Goal: Book appointment/travel/reservation

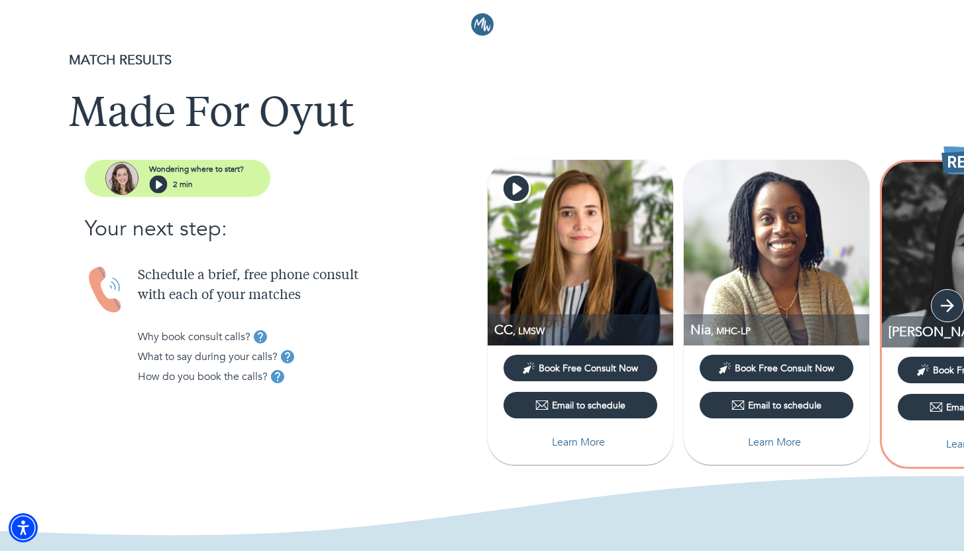
click at [953, 307] on icon "button" at bounding box center [947, 305] width 20 height 20
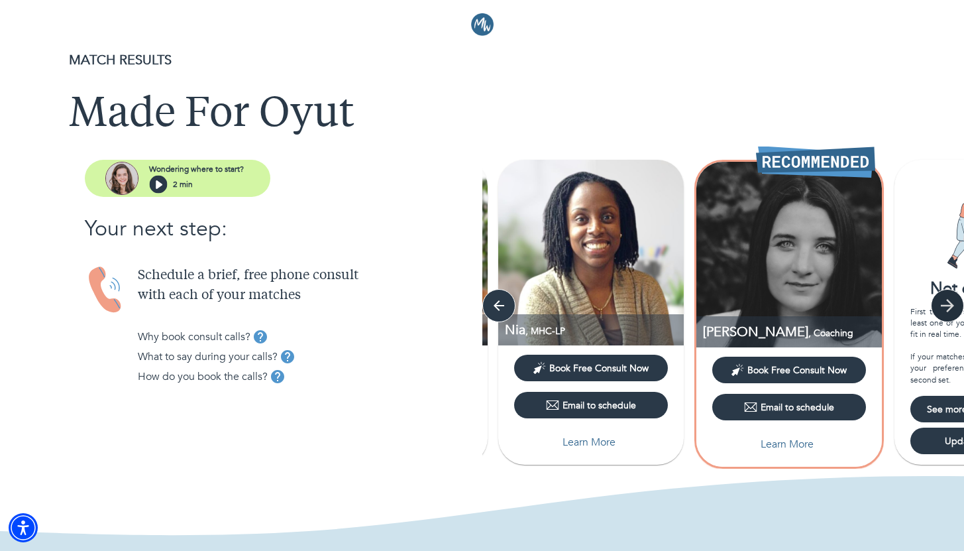
click at [952, 307] on icon "button" at bounding box center [947, 305] width 13 height 13
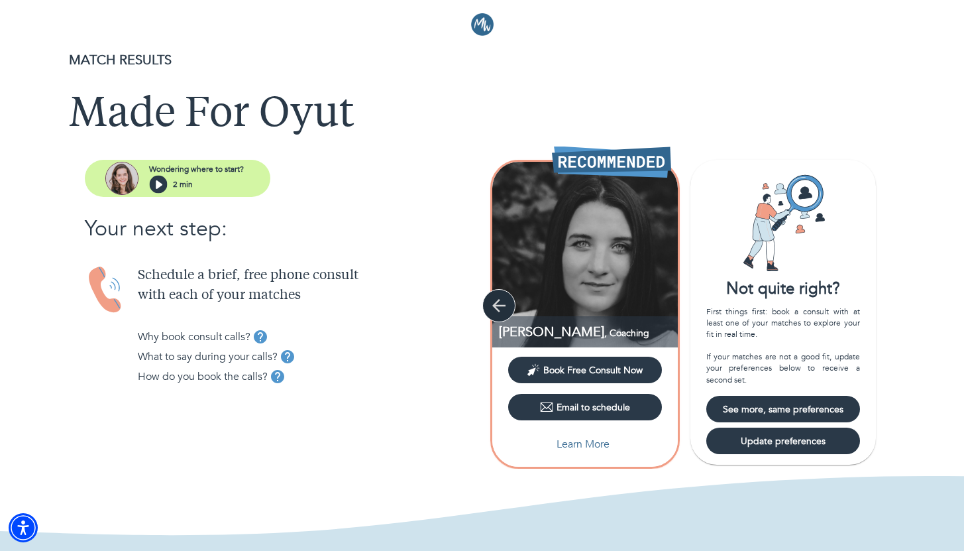
click at [498, 303] on icon "button" at bounding box center [499, 305] width 20 height 20
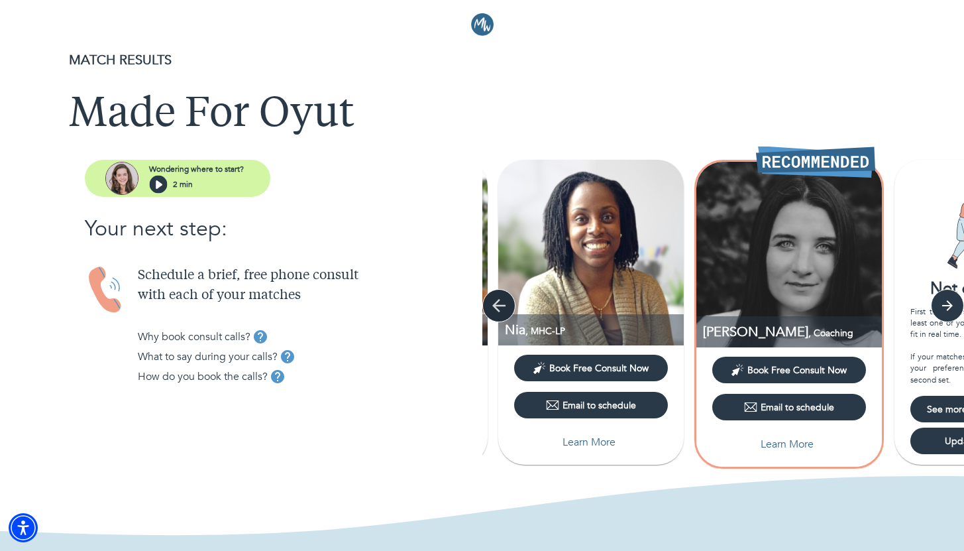
click at [497, 303] on icon "button" at bounding box center [499, 305] width 20 height 20
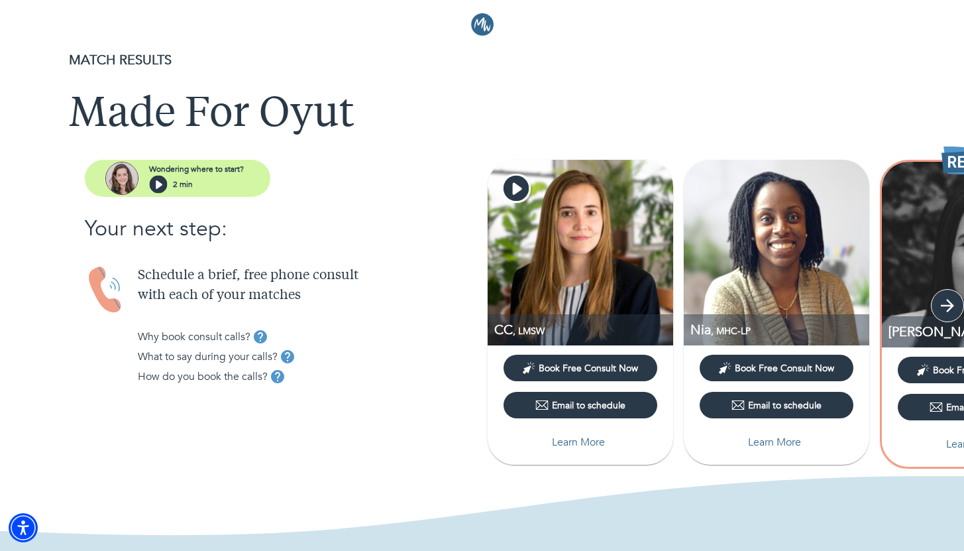
click at [951, 308] on icon "button" at bounding box center [947, 305] width 20 height 20
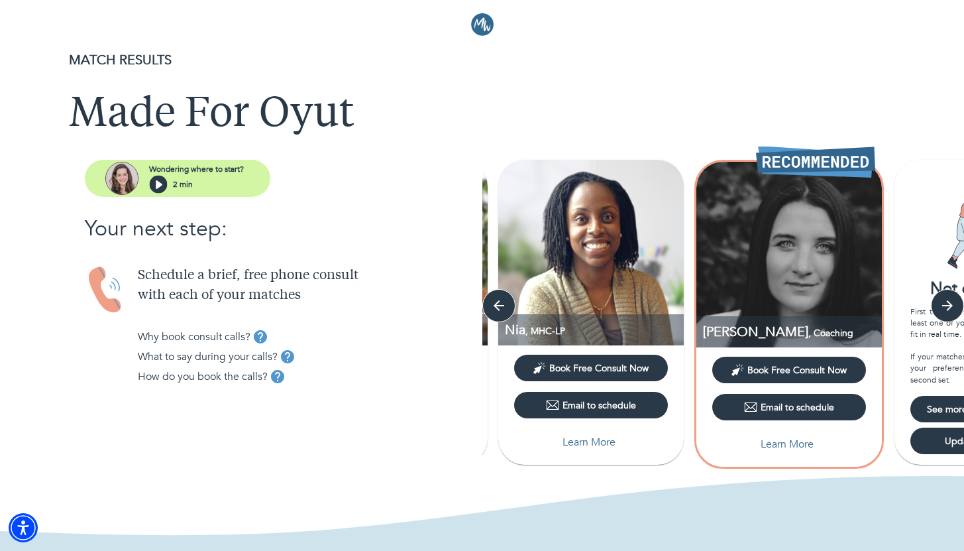
click at [779, 296] on img at bounding box center [788, 254] width 185 height 185
click at [797, 440] on p "Learn More" at bounding box center [787, 444] width 53 height 16
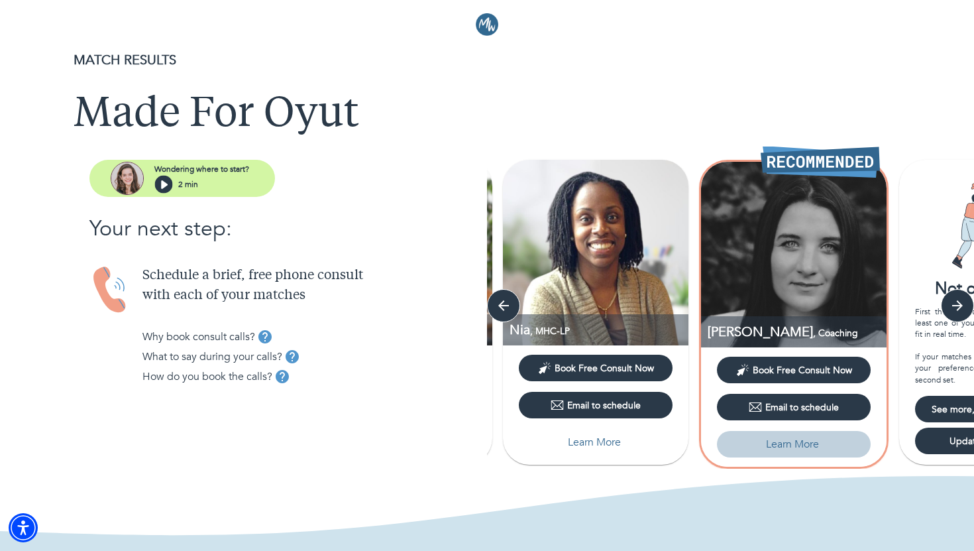
select select "2"
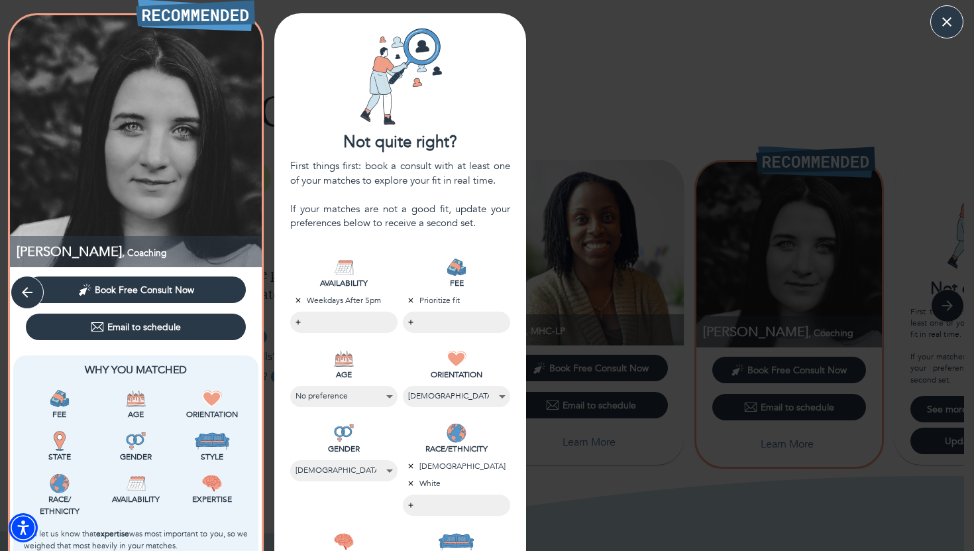
click at [360, 327] on body "MATCH RESULTS Made For Oyut Wondering where to start? 2 min Your next step: Sch…" at bounding box center [487, 275] width 974 height 551
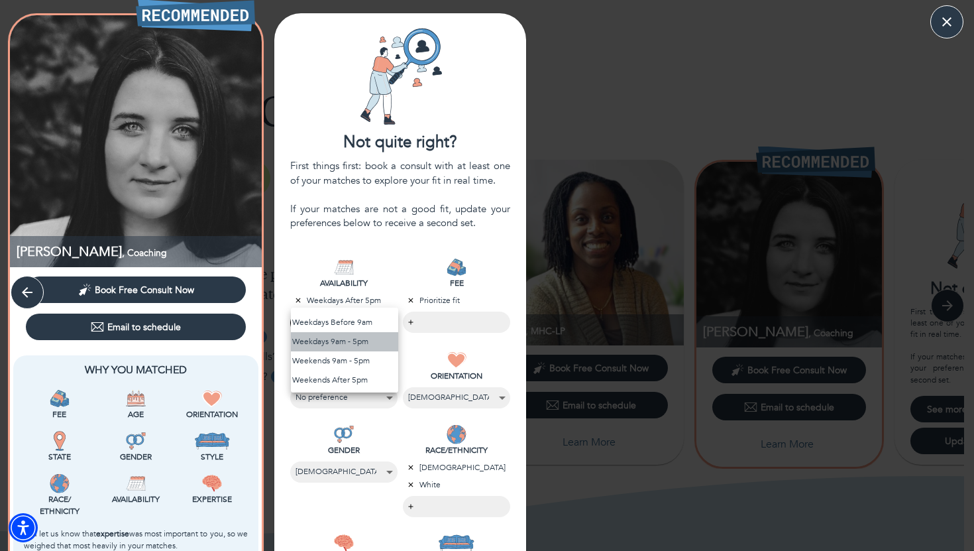
click at [369, 340] on li "Weekdays 9am - 5pm" at bounding box center [344, 341] width 107 height 19
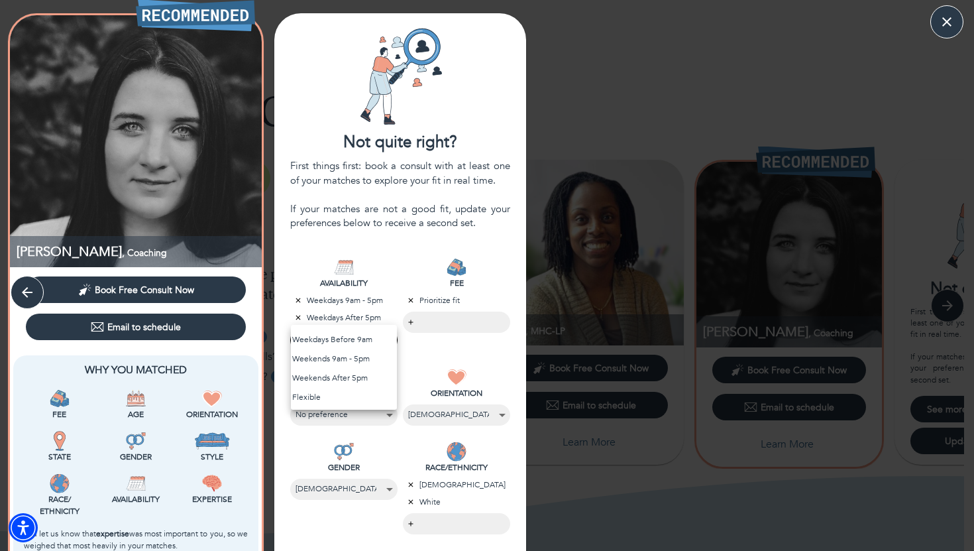
click at [453, 319] on div at bounding box center [487, 275] width 974 height 551
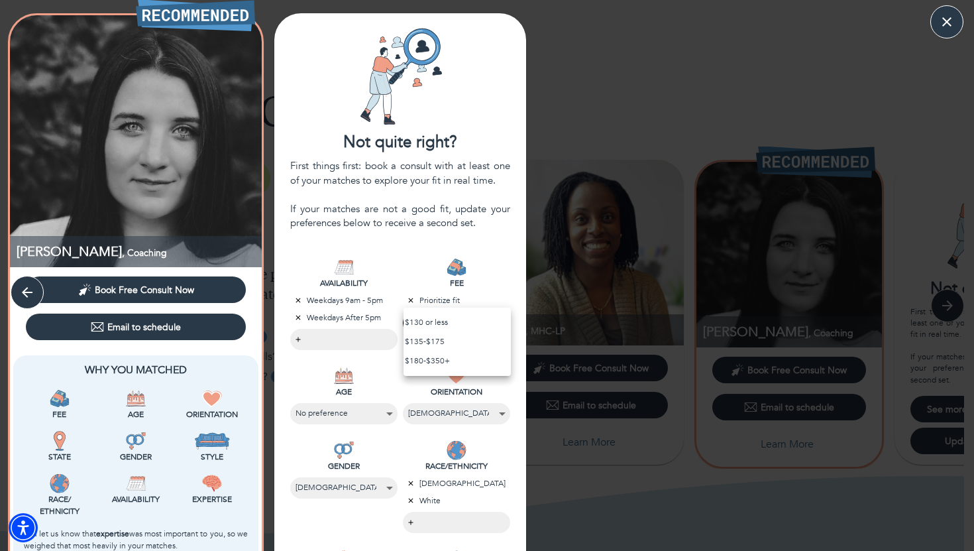
click at [406, 321] on body "MATCH RESULTS Made For Oyut Wondering where to start? 2 min Your next step: Sch…" at bounding box center [487, 275] width 974 height 551
click at [551, 287] on div at bounding box center [487, 275] width 974 height 551
click at [535, 434] on div "CC , LMSW Book Free Consult Now Email to schedule Verified background check Why…" at bounding box center [487, 482] width 974 height 939
click at [590, 350] on div "CC , LMSW Book Free Consult Now Email to schedule Verified background check Why…" at bounding box center [487, 482] width 974 height 939
click at [935, 28] on button "button" at bounding box center [946, 21] width 33 height 33
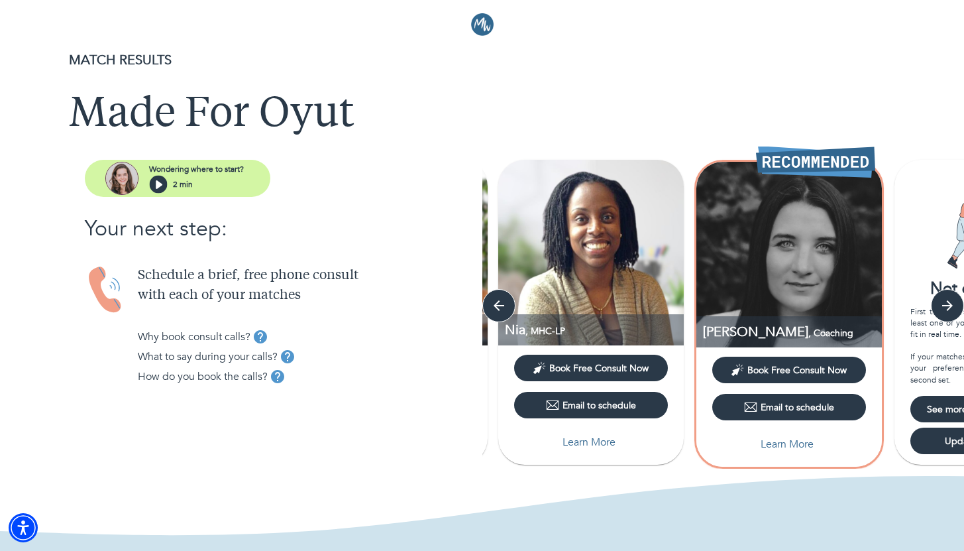
click at [753, 366] on span "Book Free Consult Now" at bounding box center [796, 370] width 99 height 13
